Goal: Information Seeking & Learning: Learn about a topic

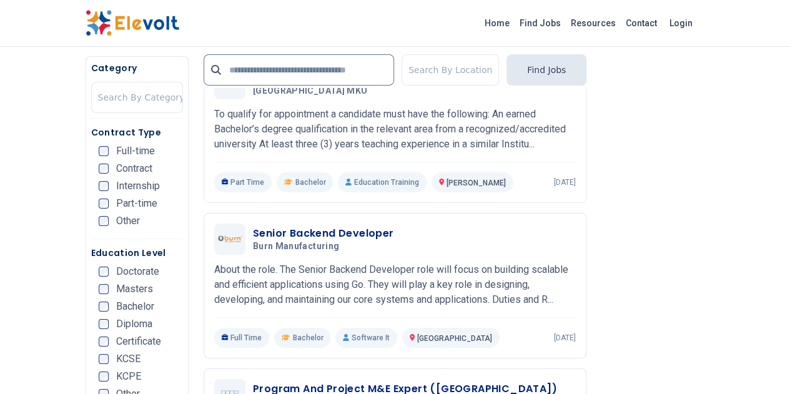
scroll to position [2049, 0]
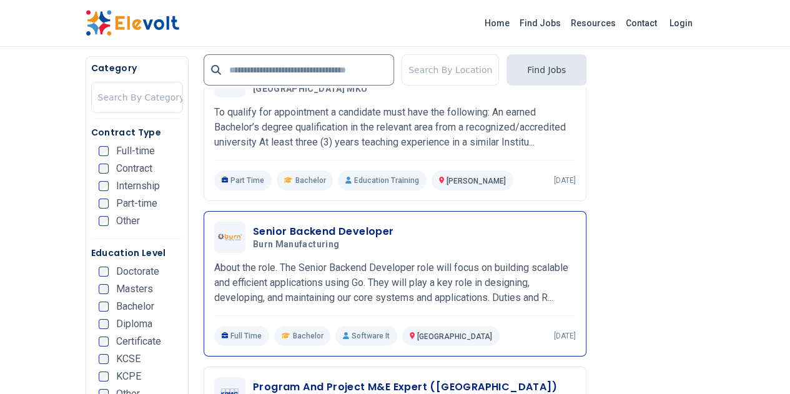
click at [312, 224] on h3 "Senior Backend Developer" at bounding box center [323, 231] width 141 height 15
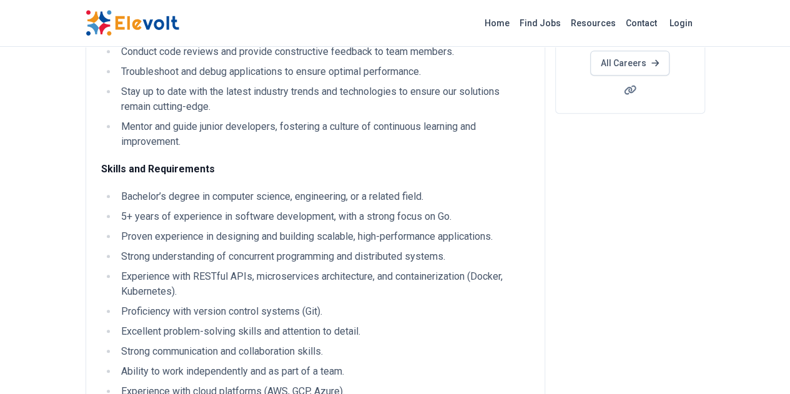
scroll to position [300, 0]
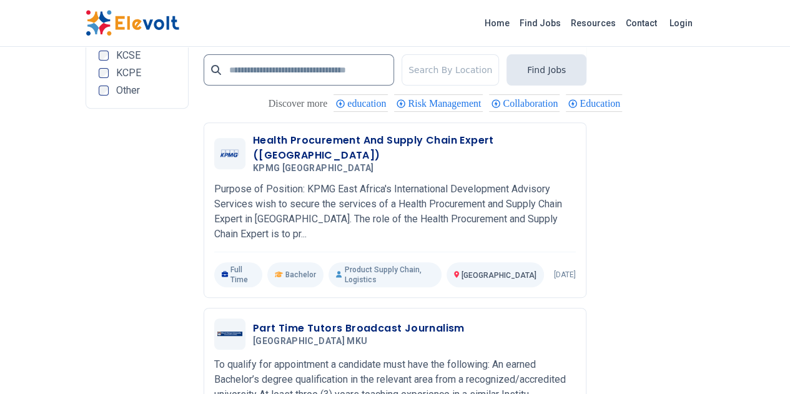
scroll to position [2624, 0]
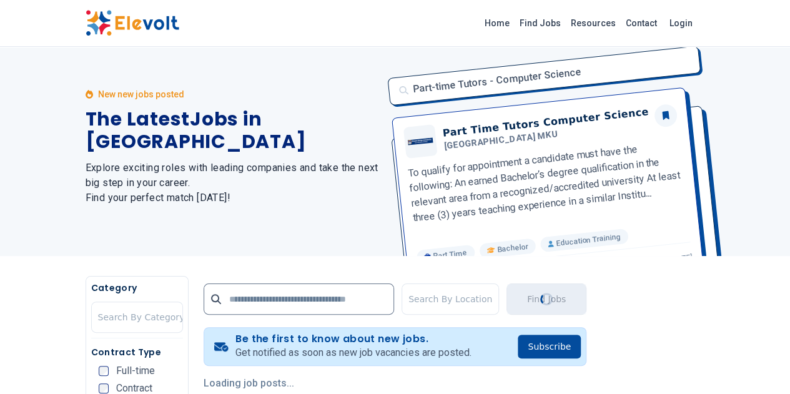
scroll to position [0, 0]
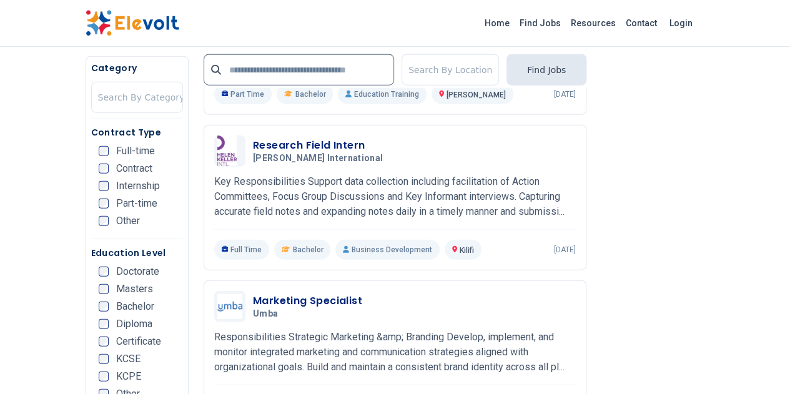
scroll to position [1424, 0]
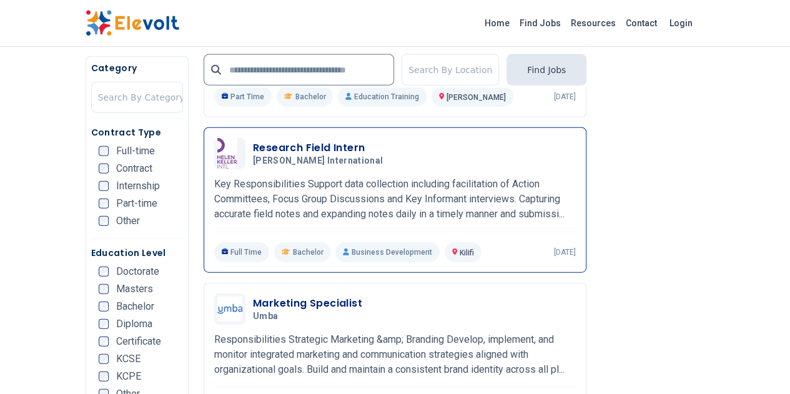
click at [288, 141] on h3 "Research Field Intern" at bounding box center [320, 148] width 135 height 15
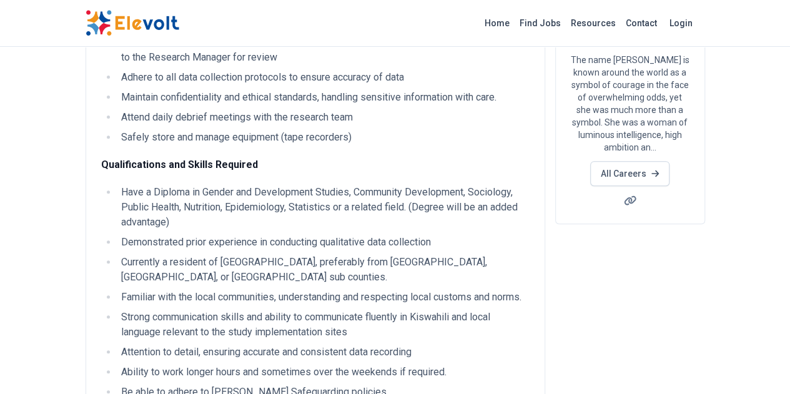
scroll to position [175, 0]
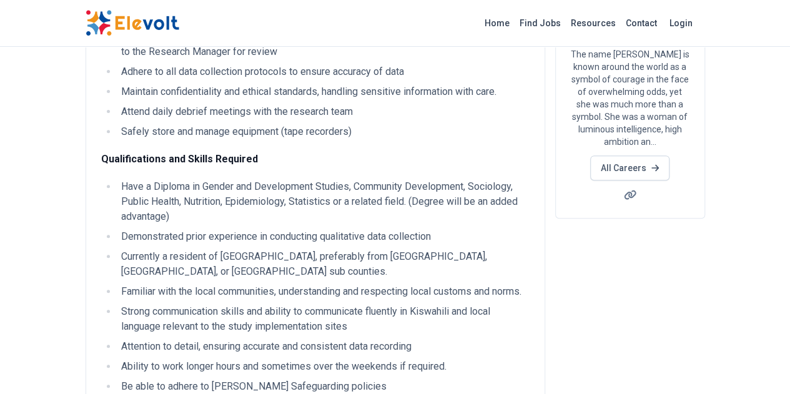
click at [288, 133] on li "Safely store and manage equipment (tape recorders)" at bounding box center [323, 131] width 412 height 15
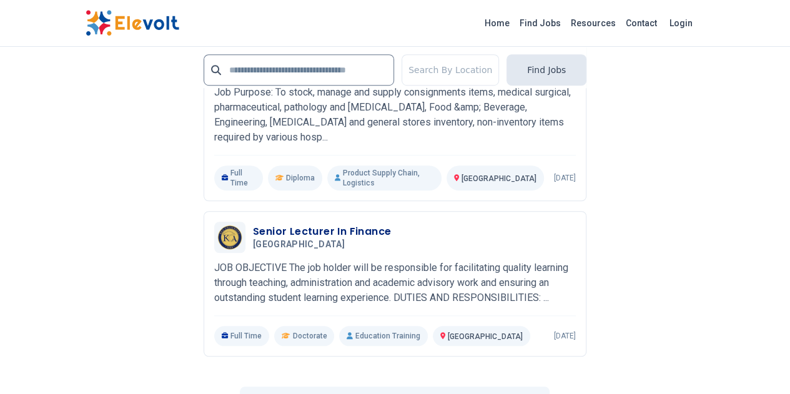
scroll to position [2816, 0]
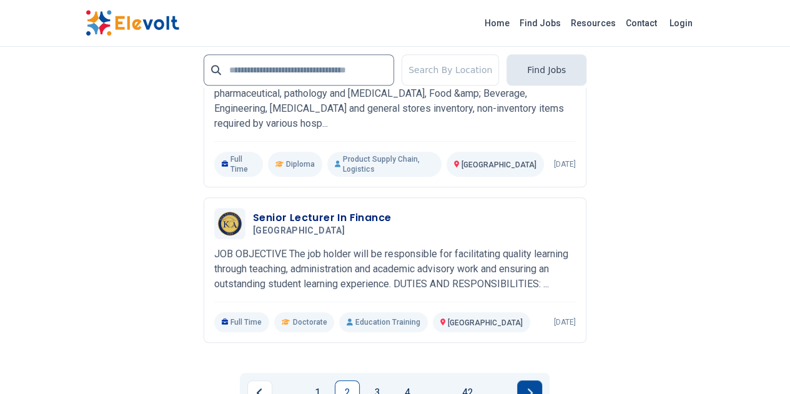
click at [534, 380] on button "Next page" at bounding box center [529, 392] width 25 height 25
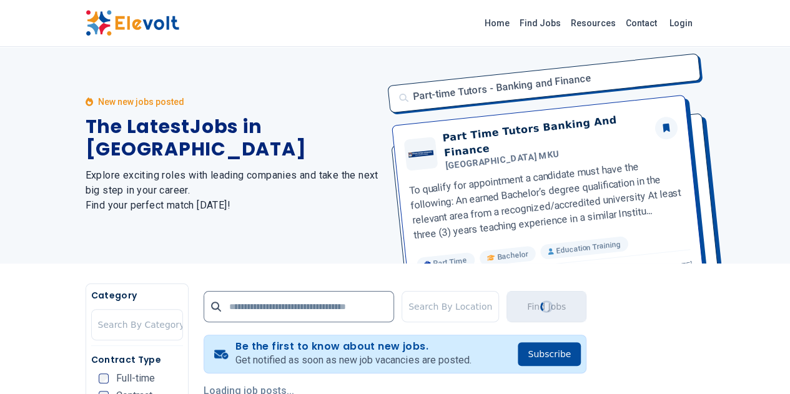
scroll to position [0, 0]
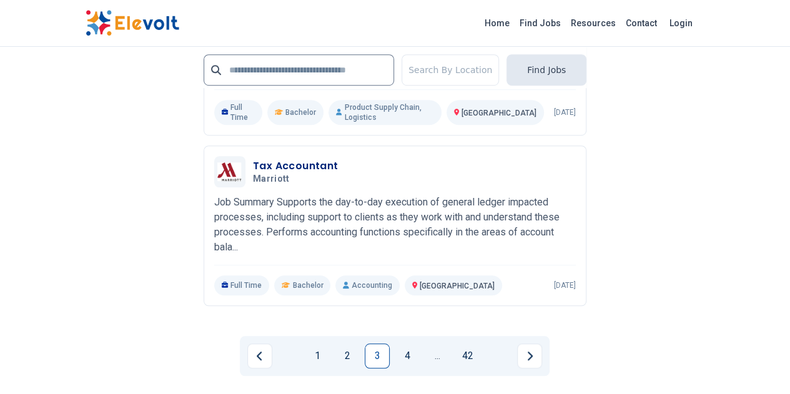
scroll to position [2774, 0]
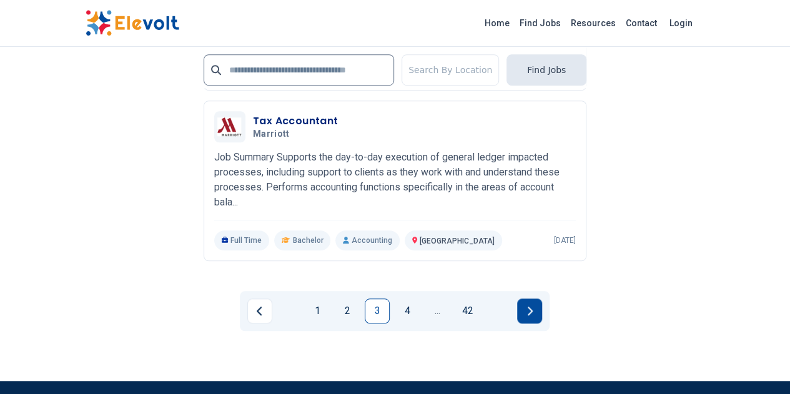
click at [535, 299] on button "Next page" at bounding box center [529, 311] width 25 height 25
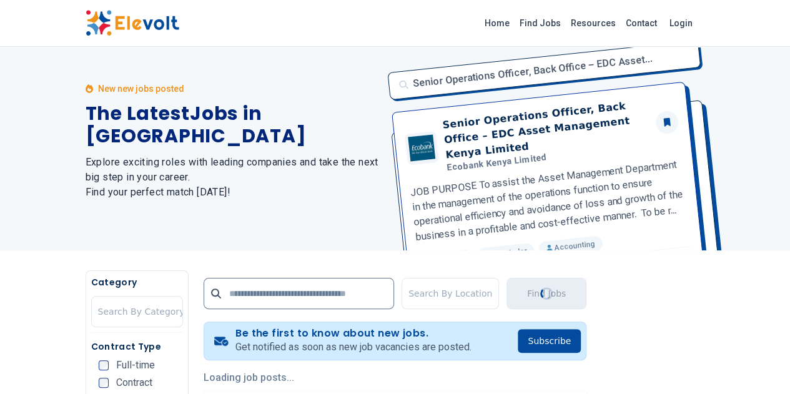
scroll to position [0, 0]
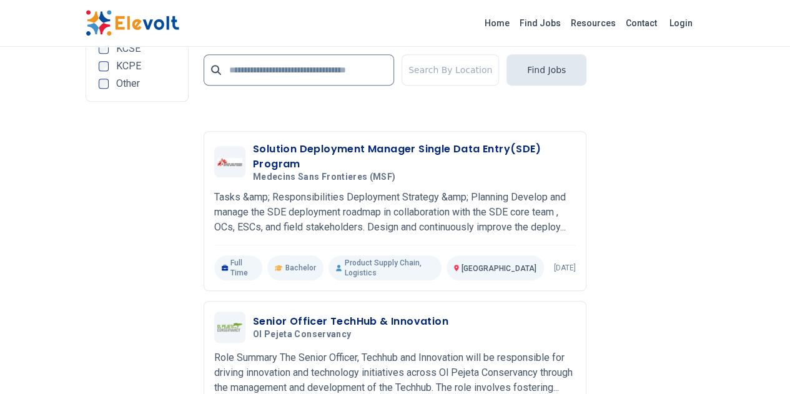
scroll to position [2749, 0]
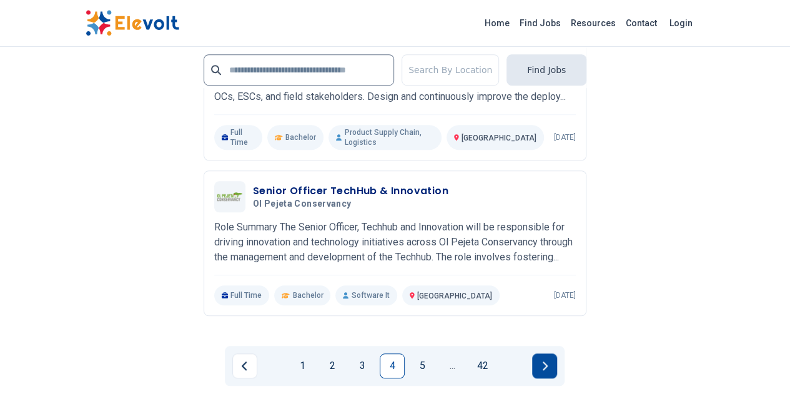
click at [549, 354] on button "Next page" at bounding box center [544, 366] width 25 height 25
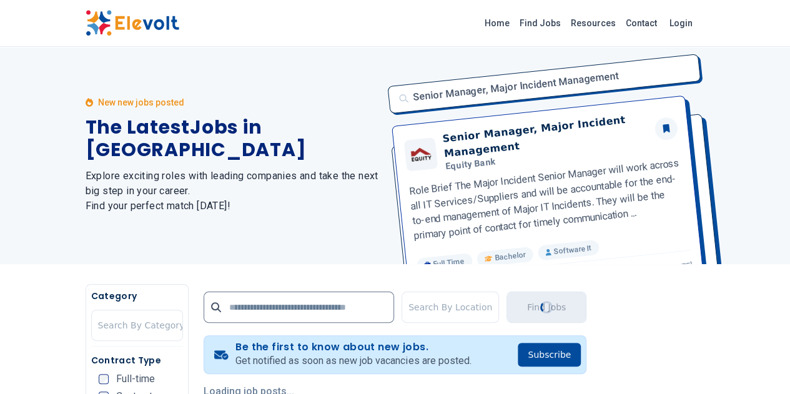
scroll to position [0, 0]
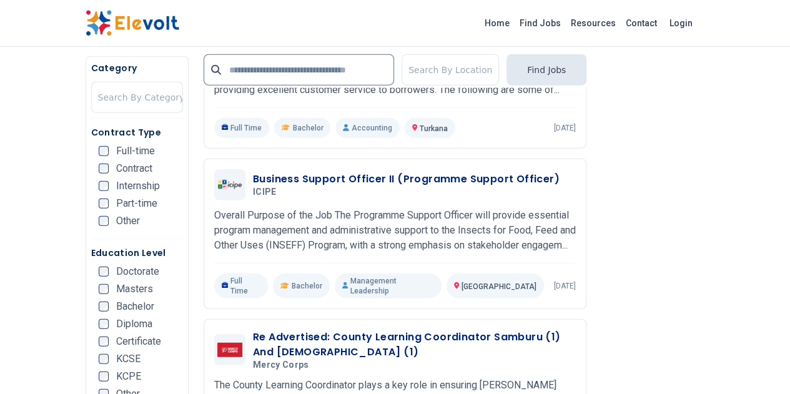
scroll to position [1449, 0]
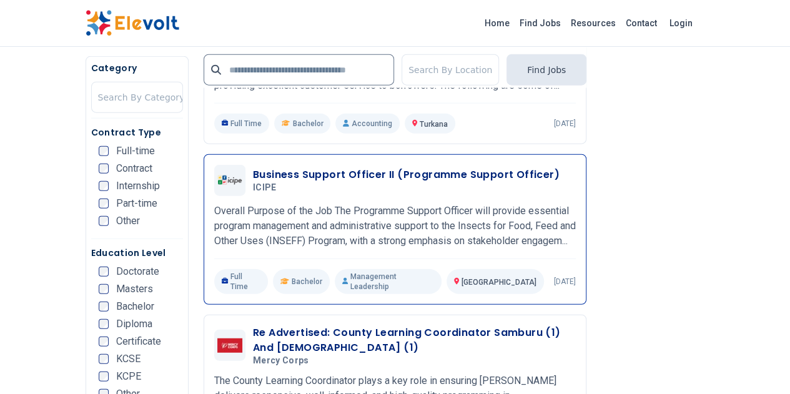
click at [426, 165] on div "Business Support Officer II (Programme Support Officer) ICIPE 09/09/2025 10/09/…" at bounding box center [395, 180] width 362 height 31
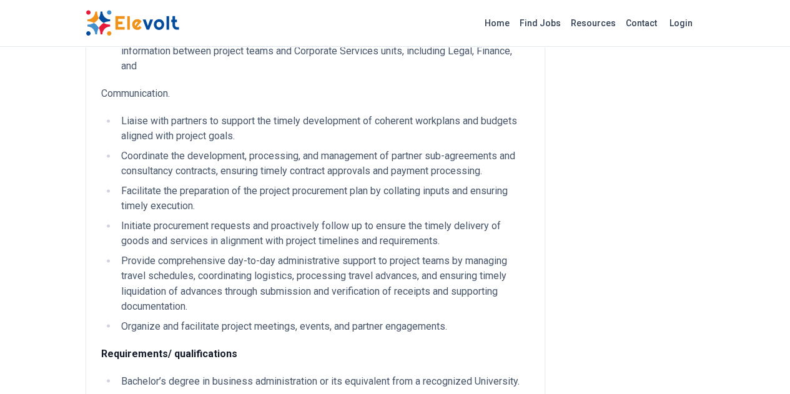
scroll to position [900, 0]
